Goal: Task Accomplishment & Management: Use online tool/utility

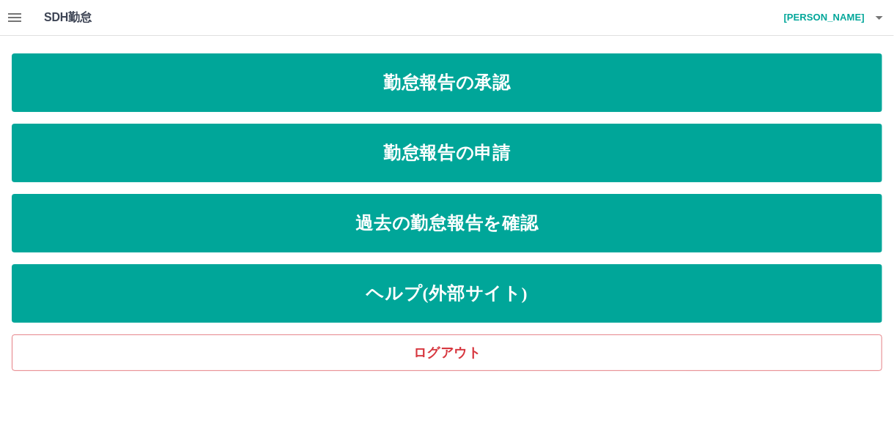
click at [18, 22] on icon "button" at bounding box center [15, 18] width 18 height 18
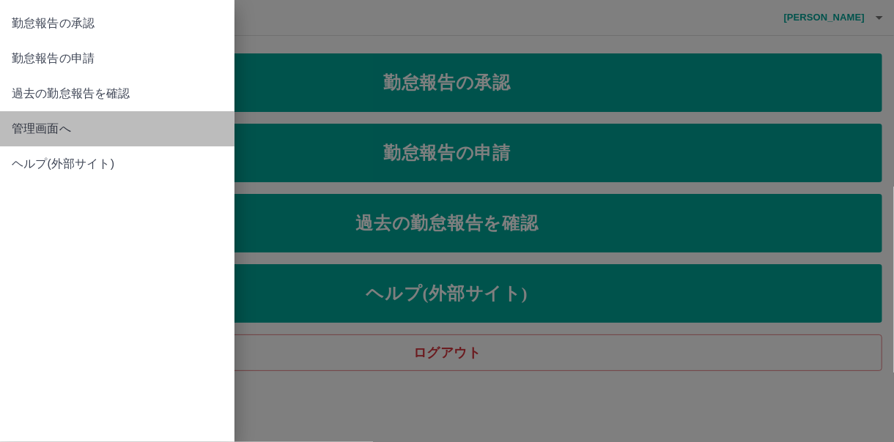
click at [28, 125] on span "管理画面へ" at bounding box center [117, 129] width 211 height 18
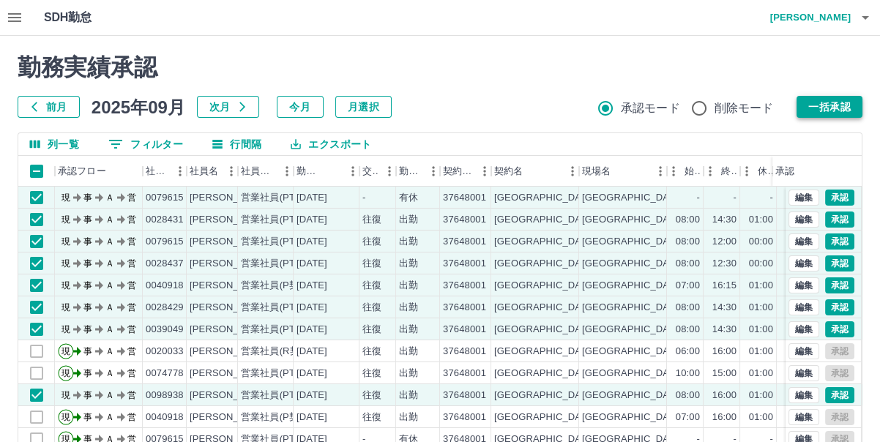
click at [858, 108] on button "一括承認" at bounding box center [830, 107] width 66 height 22
